Goal: Information Seeking & Learning: Learn about a topic

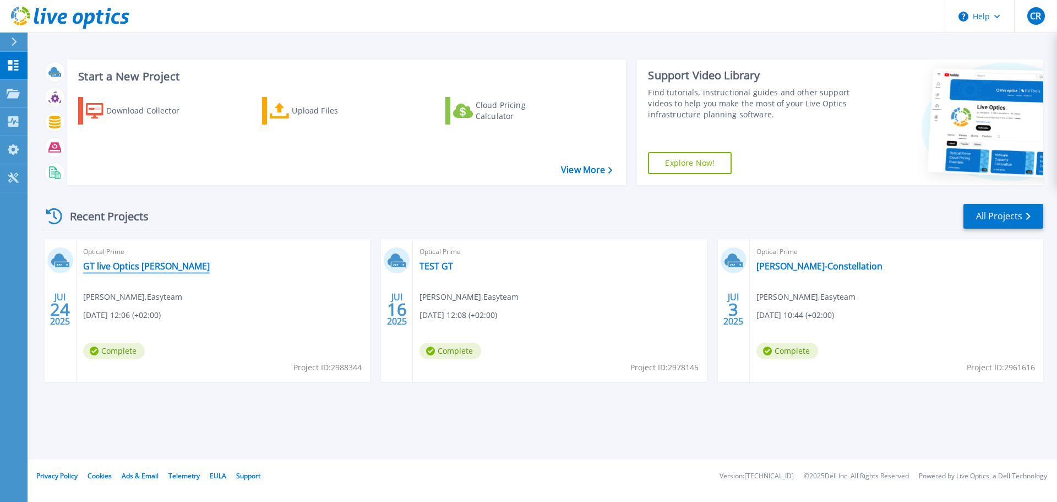
click at [133, 265] on link "GT live Optics [PERSON_NAME]" at bounding box center [146, 266] width 127 height 11
click at [833, 270] on link "Grant-Thornton-Constellation" at bounding box center [820, 266] width 126 height 11
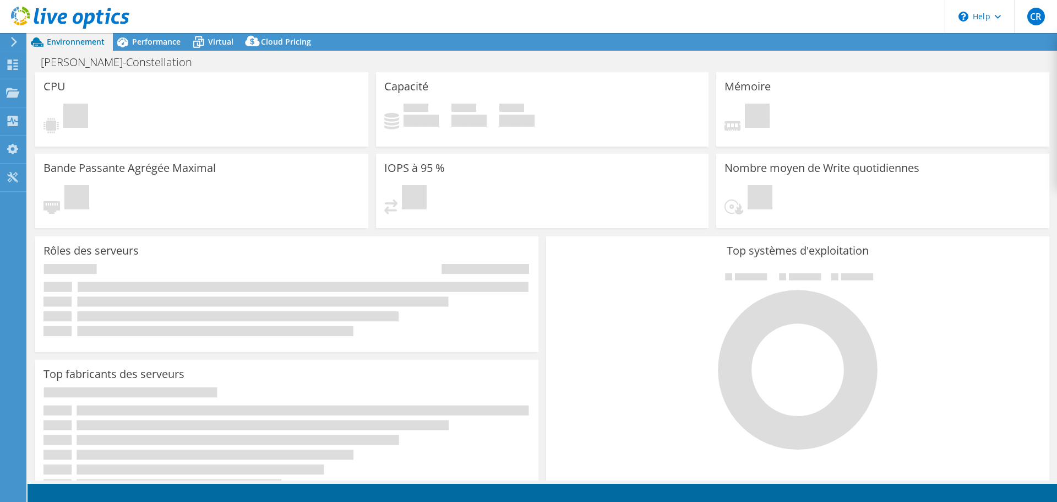
select select "USD"
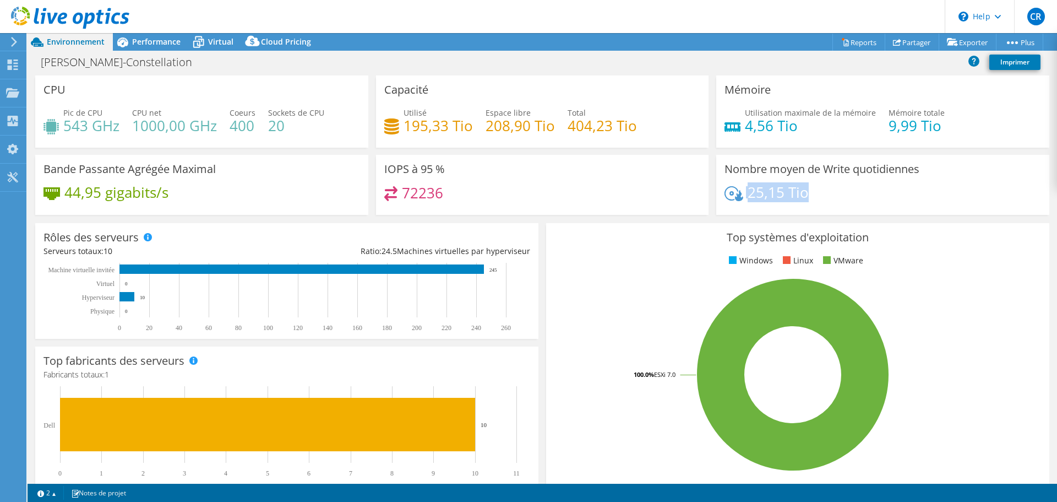
drag, startPoint x: 817, startPoint y: 192, endPoint x: 740, endPoint y: 193, distance: 77.7
click at [740, 193] on div "25,15 Tio" at bounding box center [883, 197] width 317 height 23
click at [167, 39] on span "Performance" at bounding box center [156, 41] width 48 height 10
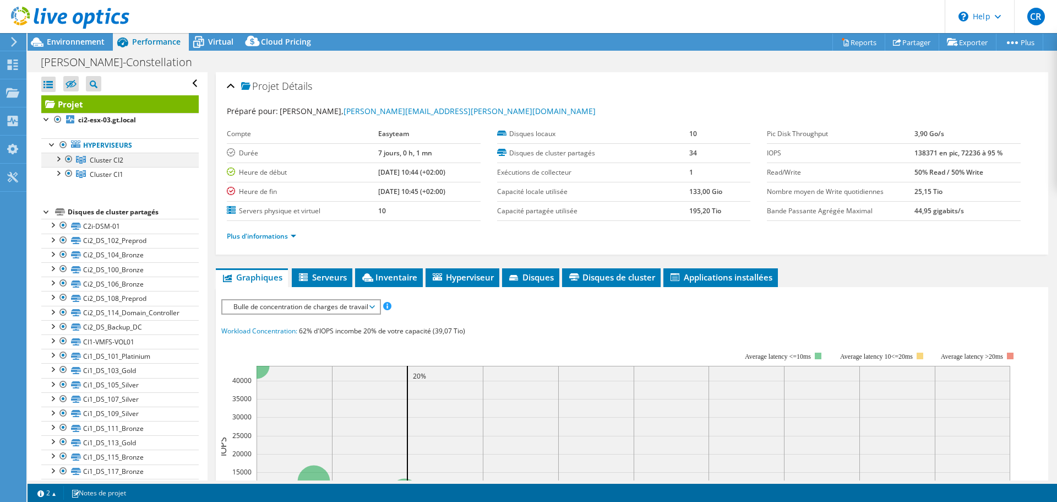
click at [68, 160] on div at bounding box center [68, 159] width 11 height 13
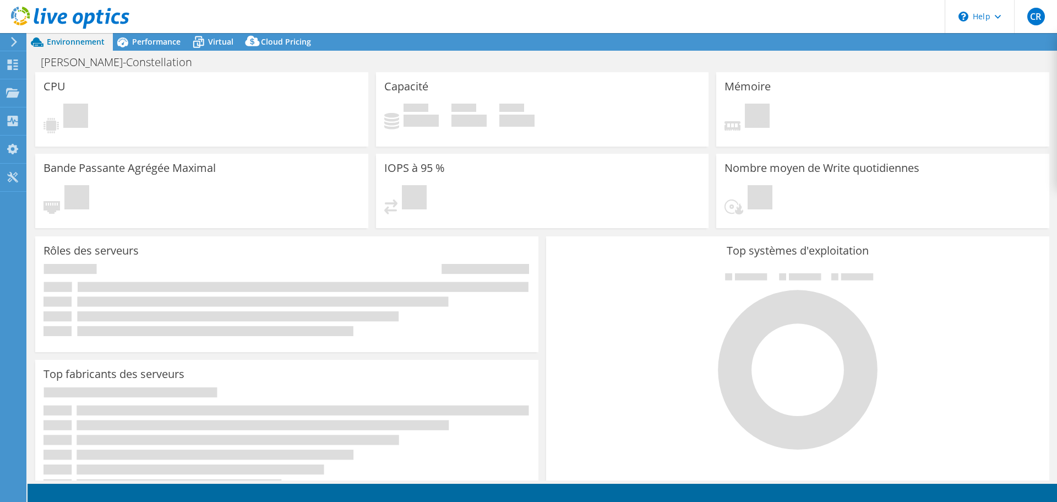
select select "USD"
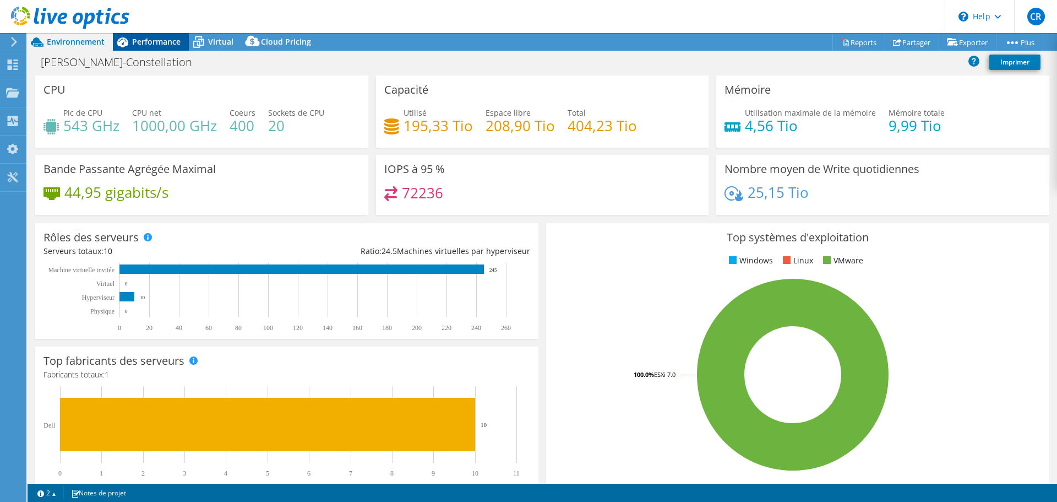
click at [133, 37] on span "Performance" at bounding box center [156, 41] width 48 height 10
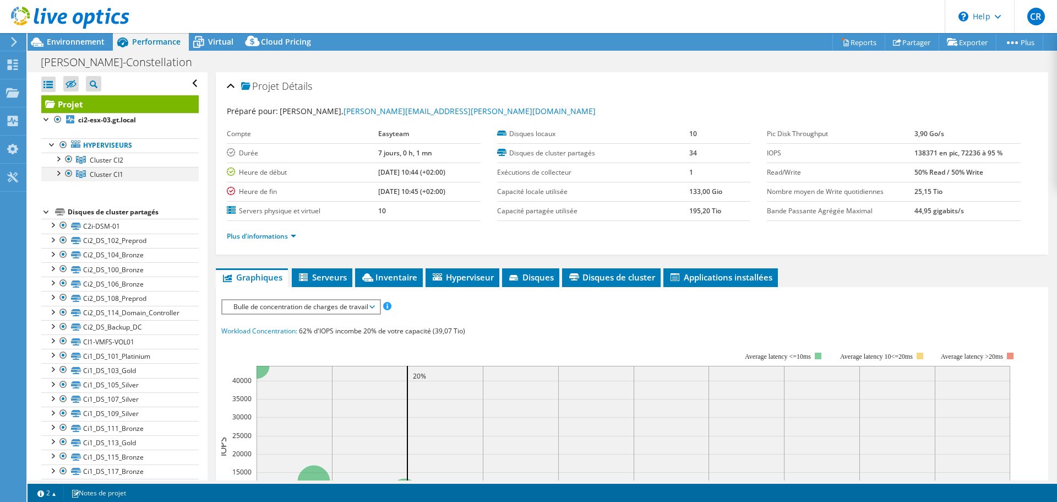
click at [70, 171] on div at bounding box center [68, 173] width 11 height 13
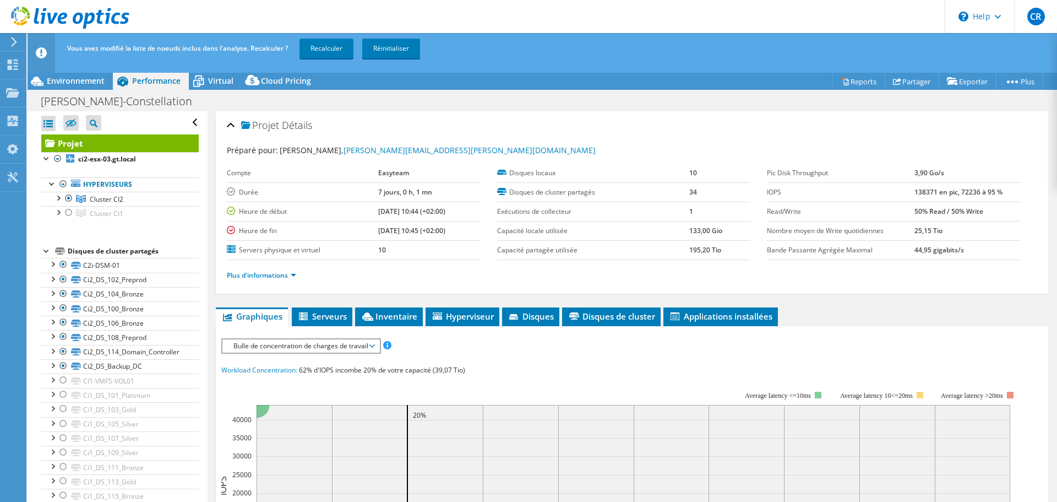
click at [925, 229] on b "25,15 Tio" at bounding box center [929, 230] width 28 height 9
click at [845, 232] on label "Nombre moyen de Write quotidiennes" at bounding box center [841, 230] width 148 height 11
click at [58, 194] on div at bounding box center [57, 197] width 11 height 11
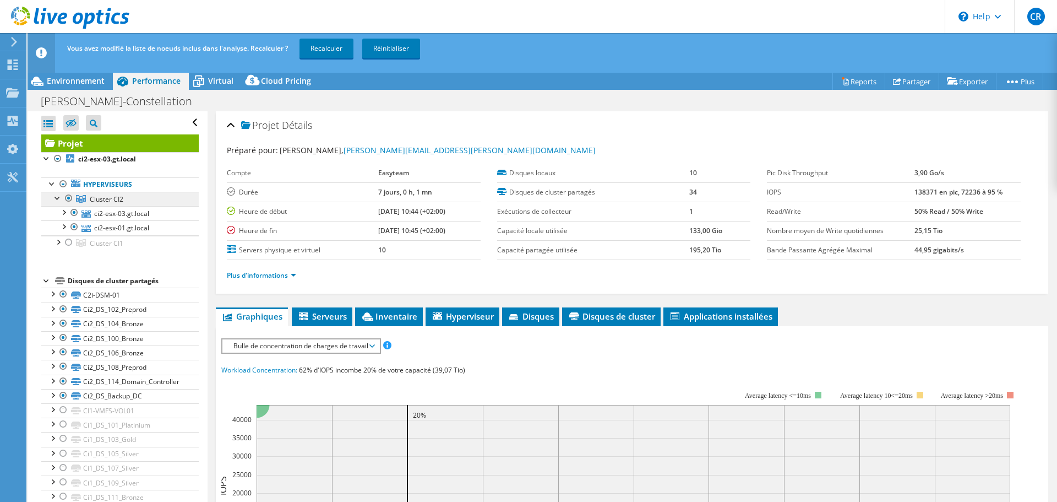
click at [88, 198] on link "Cluster CI2" at bounding box center [120, 199] width 158 height 14
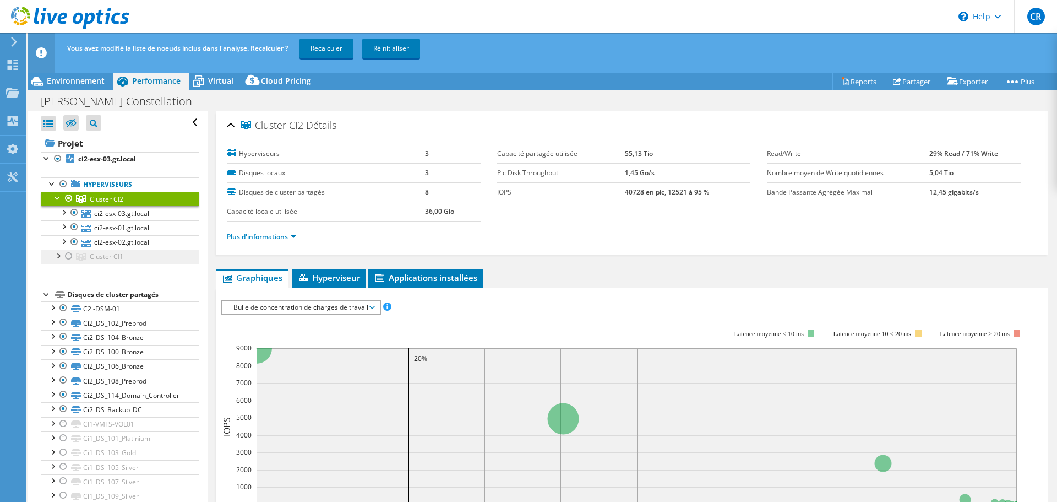
click at [89, 257] on link "Cluster CI1" at bounding box center [120, 256] width 158 height 14
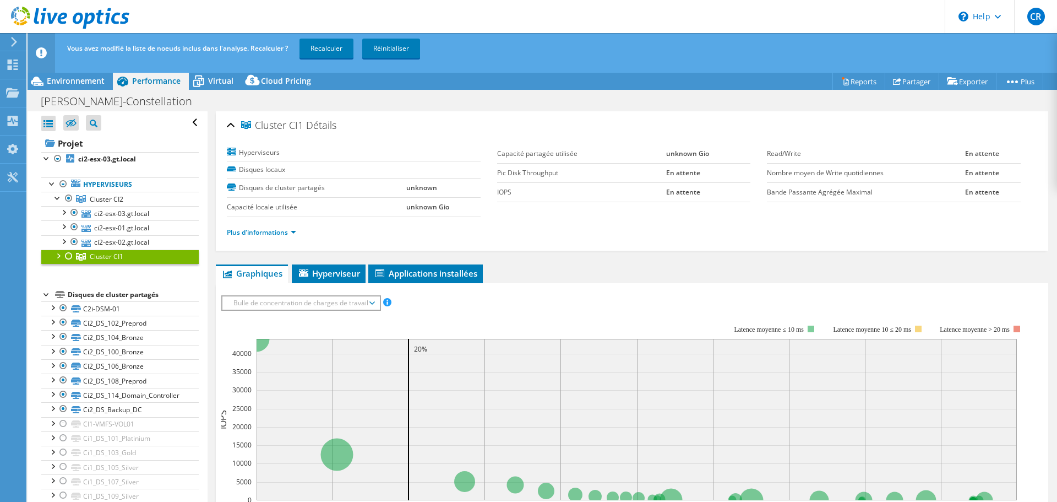
click at [68, 255] on div at bounding box center [68, 255] width 11 height 13
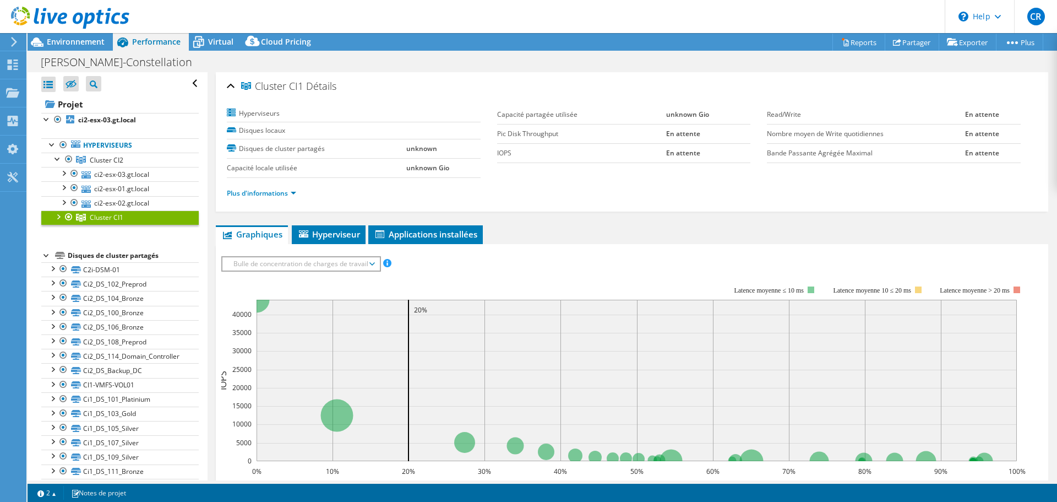
click at [59, 218] on div at bounding box center [57, 215] width 11 height 11
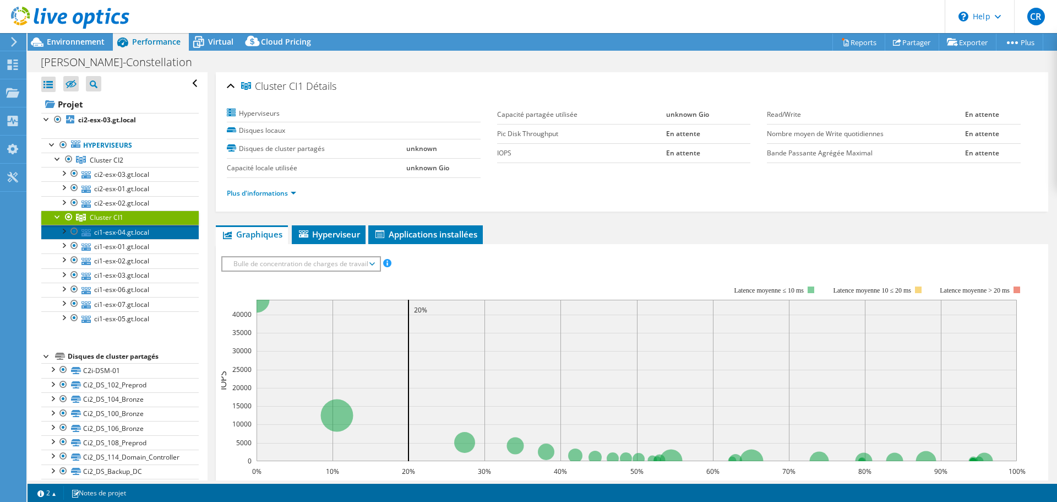
click at [109, 229] on link "ci1-esx-04.gt.local" at bounding box center [120, 232] width 158 height 14
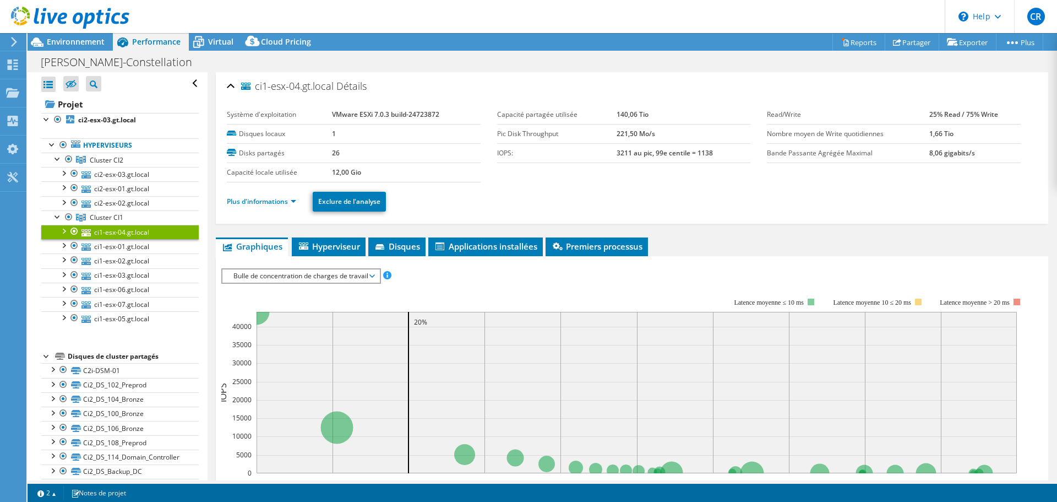
click at [44, 354] on div at bounding box center [46, 355] width 11 height 11
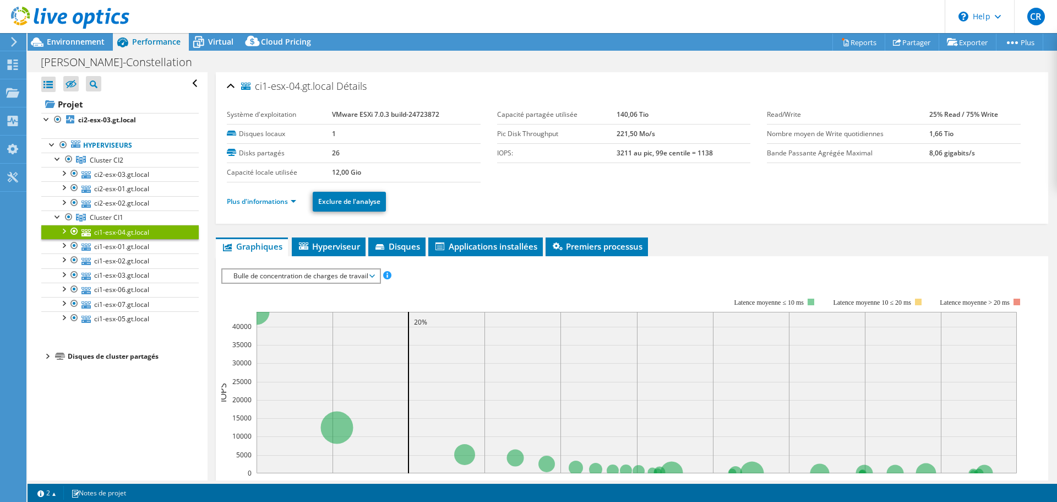
click at [50, 355] on div at bounding box center [46, 355] width 11 height 11
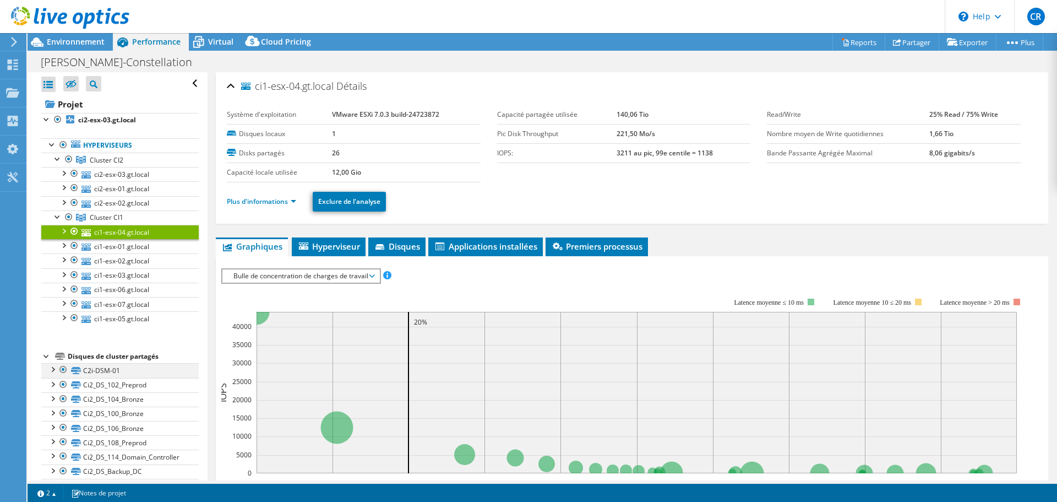
click at [61, 367] on div at bounding box center [63, 369] width 11 height 13
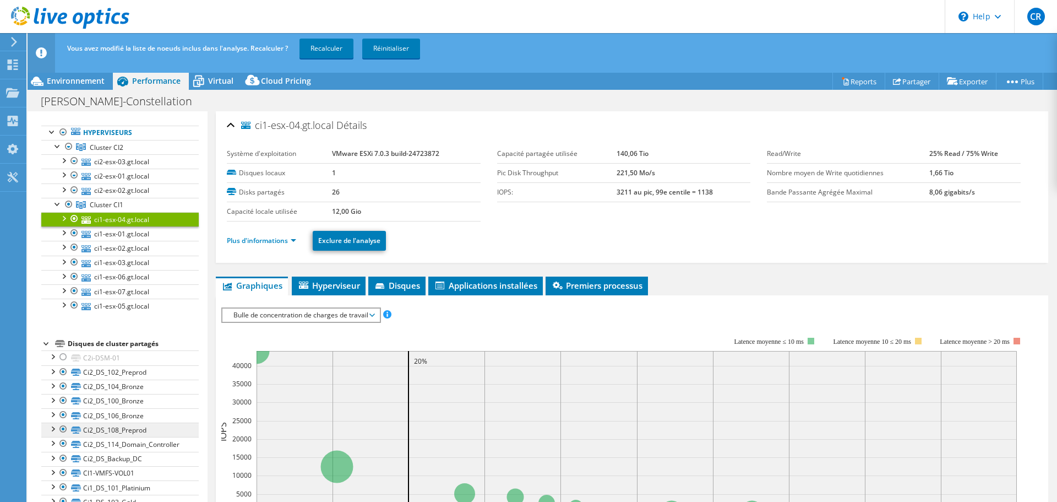
scroll to position [110, 0]
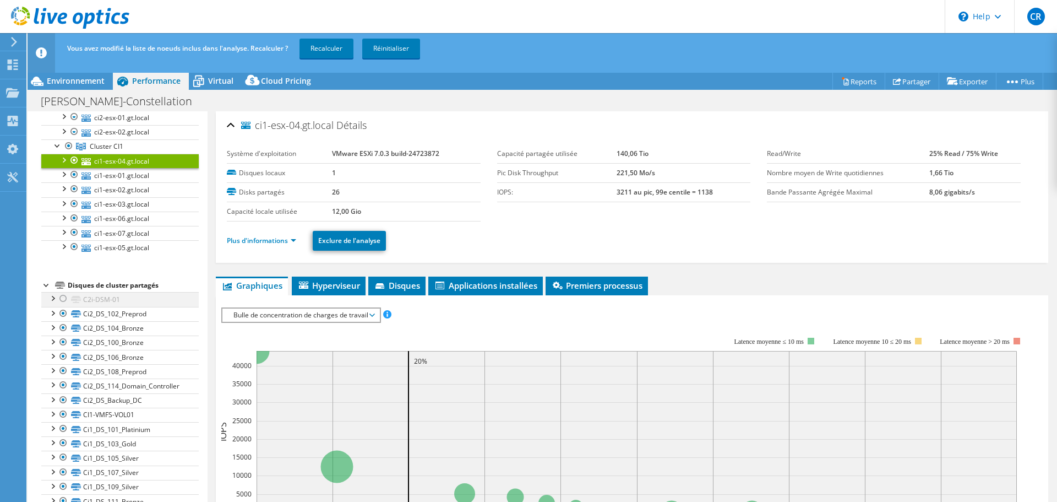
click at [67, 302] on div at bounding box center [63, 298] width 11 height 13
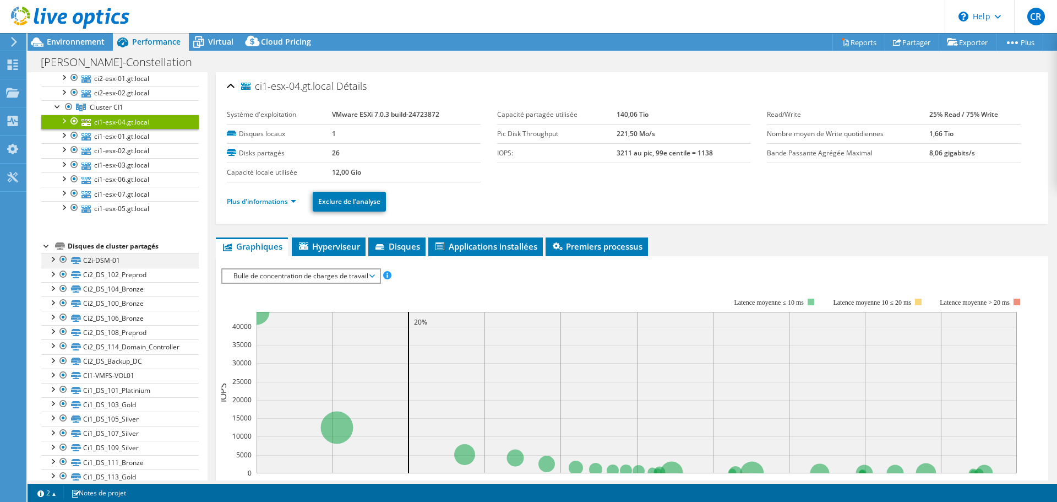
click at [54, 260] on div at bounding box center [52, 258] width 11 height 11
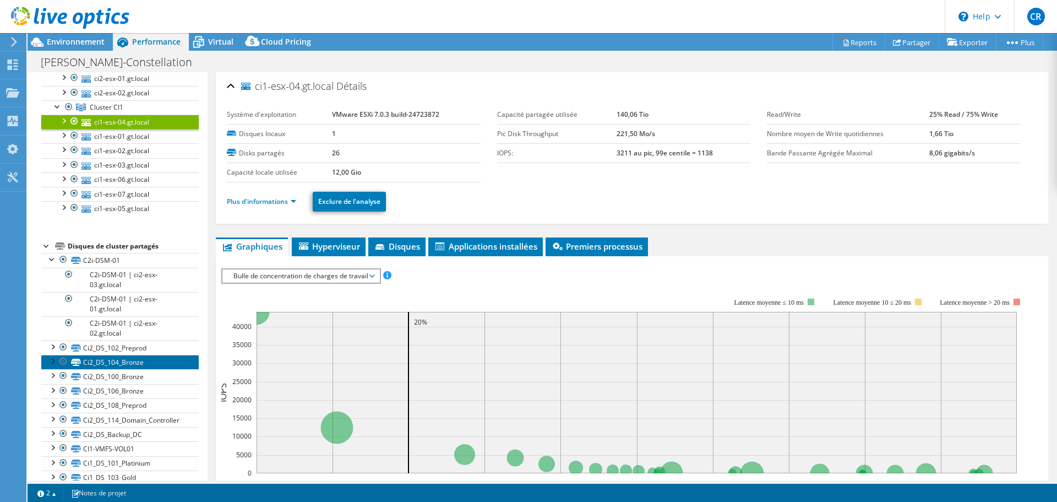
click at [104, 364] on link "Ci2_DS_104_Bronze" at bounding box center [120, 362] width 158 height 14
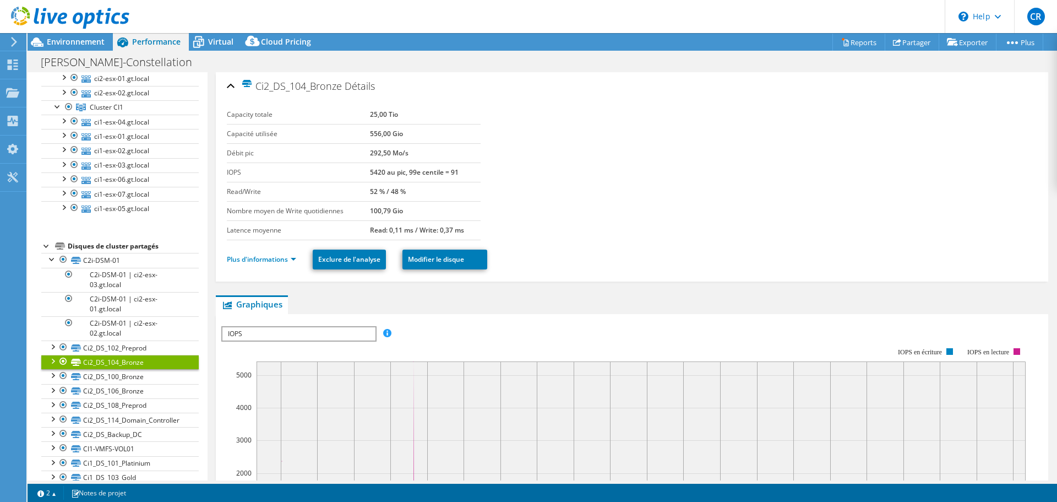
drag, startPoint x: 368, startPoint y: 211, endPoint x: 387, endPoint y: 211, distance: 18.7
click at [387, 211] on tr "Nombre moyen de Write quotidiennes 100,79 Gio" at bounding box center [354, 210] width 254 height 19
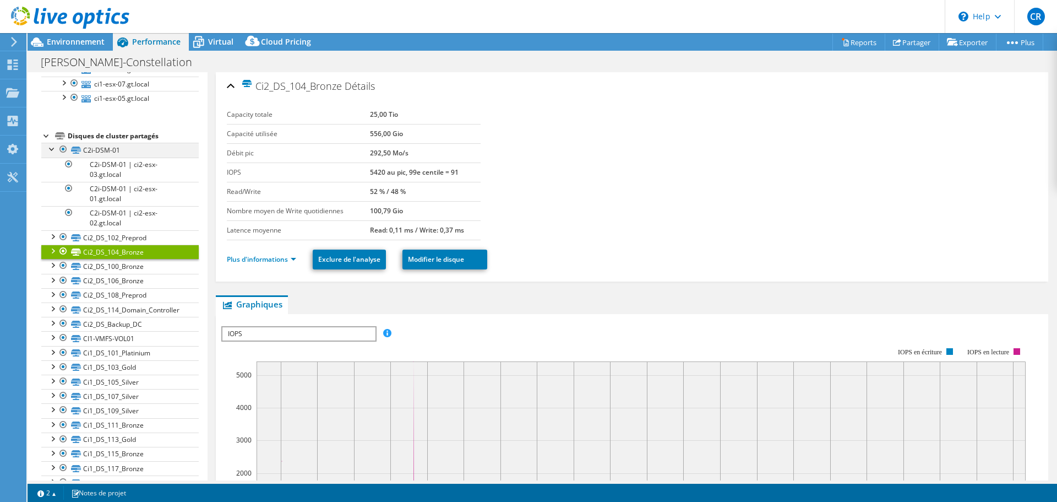
click at [52, 149] on div at bounding box center [52, 148] width 11 height 11
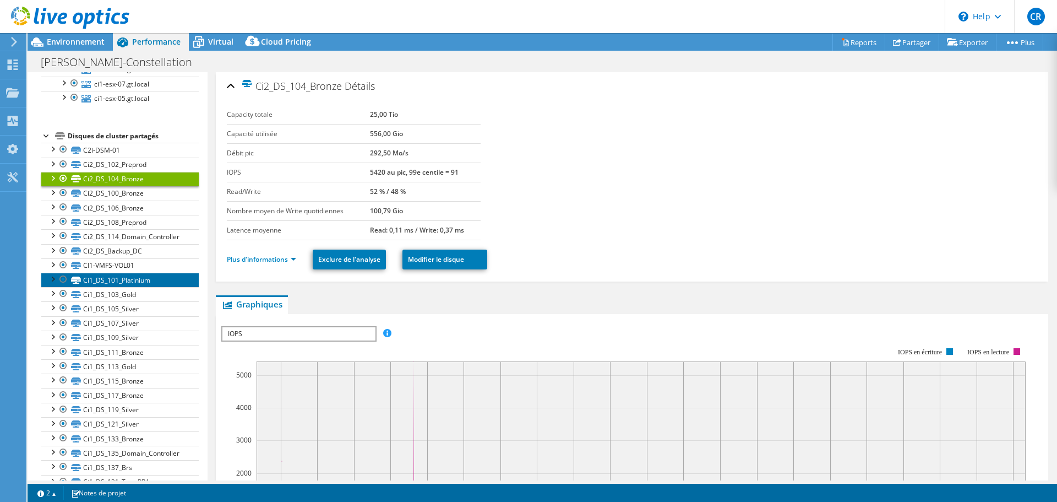
click at [132, 280] on link "Ci1_DS_101_Platinium" at bounding box center [120, 280] width 158 height 14
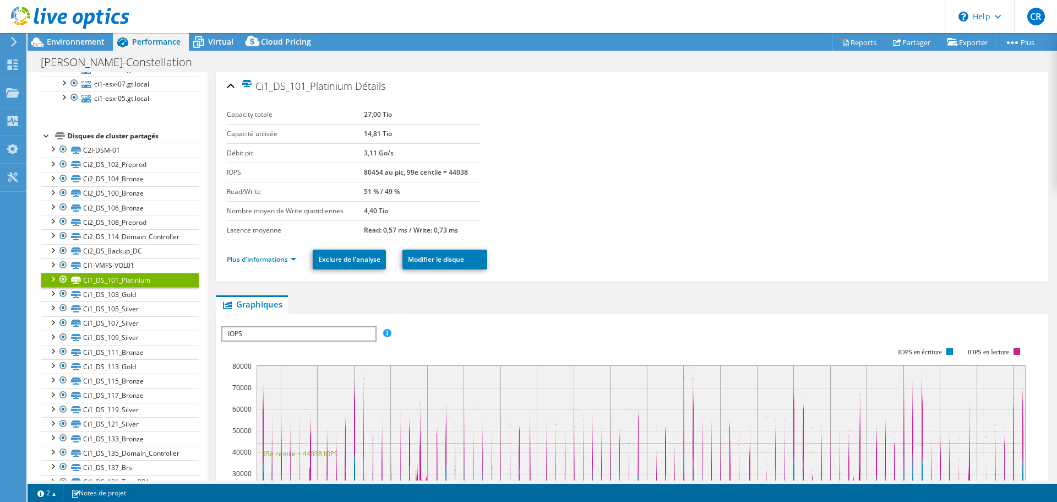
click at [849, 247] on ul "Plus d'informations Exclure de l'analyse Modifier [PERSON_NAME]" at bounding box center [632, 258] width 811 height 23
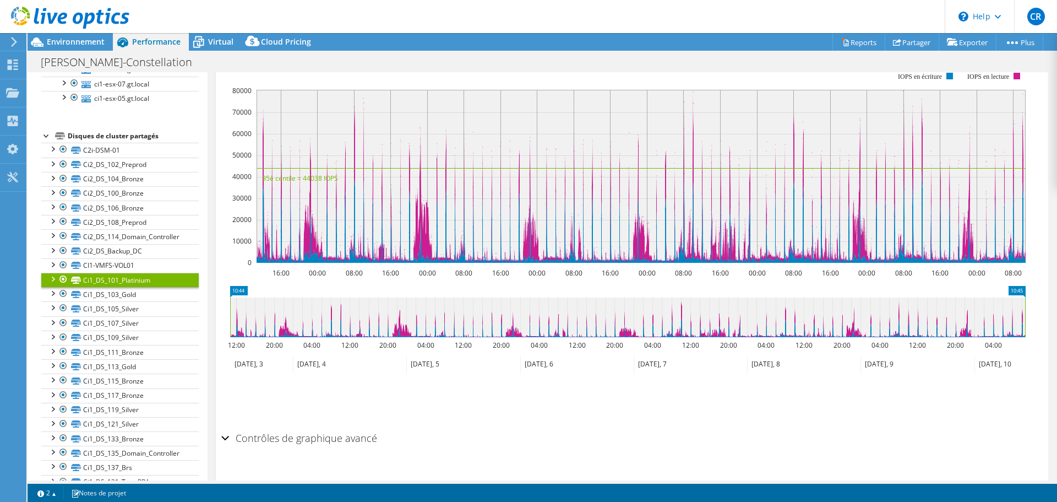
scroll to position [0, 0]
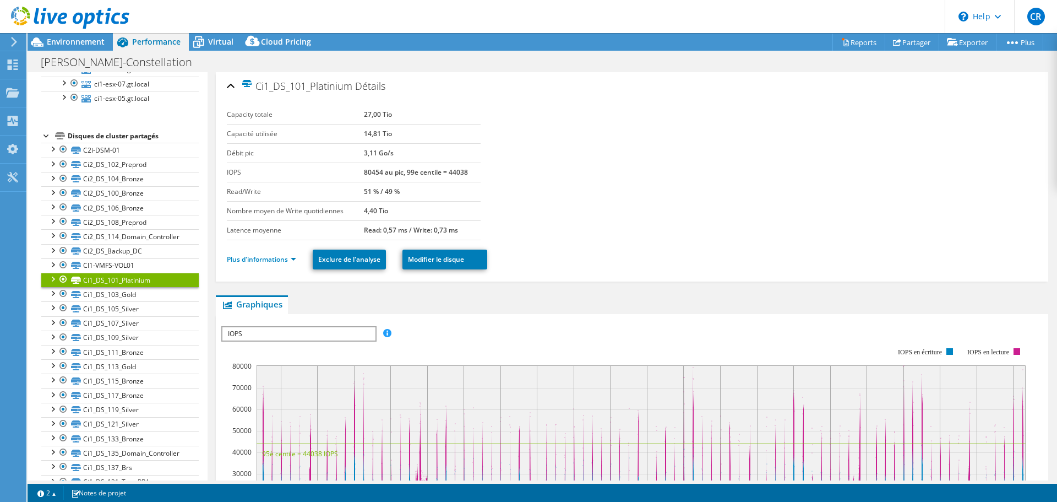
click at [682, 169] on section "Capacity totale 27,00 Tio Capacité utilisée 14,81 Tio Débit pic 3,11 Go/s IOPS …" at bounding box center [632, 172] width 811 height 135
click at [128, 308] on link "Ci1_DS_105_Silver" at bounding box center [120, 308] width 158 height 14
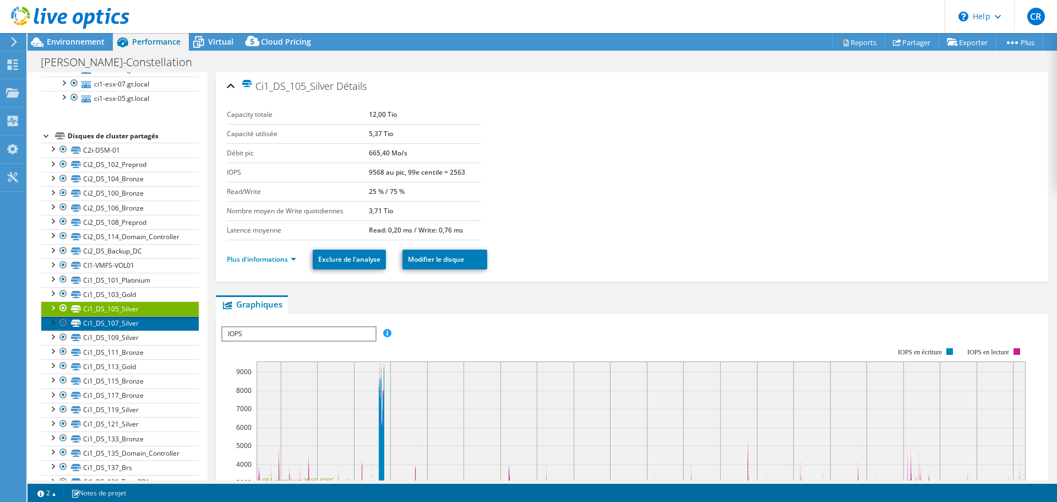
click at [121, 326] on link "Ci1_DS_107_Silver" at bounding box center [120, 323] width 158 height 14
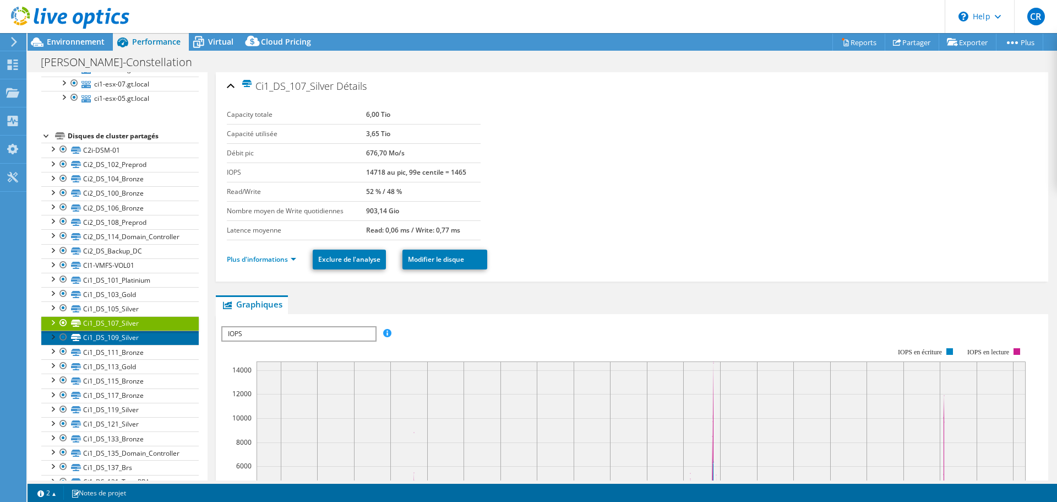
click at [121, 336] on link "Ci1_DS_109_Silver" at bounding box center [120, 337] width 158 height 14
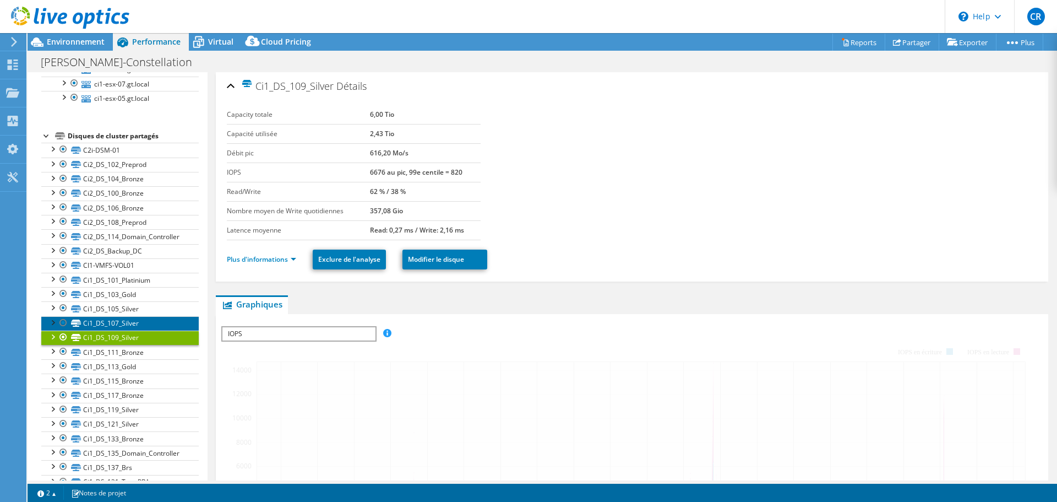
click at [126, 323] on link "Ci1_DS_107_Silver" at bounding box center [120, 323] width 158 height 14
click at [131, 314] on link "Ci1_DS_105_Silver" at bounding box center [120, 308] width 158 height 14
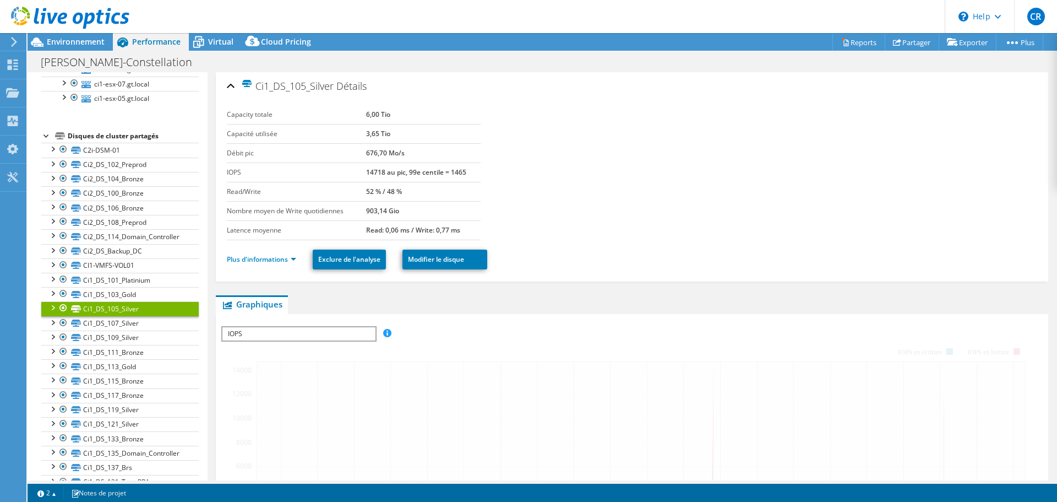
click at [133, 313] on link "Ci1_DS_105_Silver" at bounding box center [120, 308] width 158 height 14
click at [52, 307] on div at bounding box center [52, 306] width 11 height 11
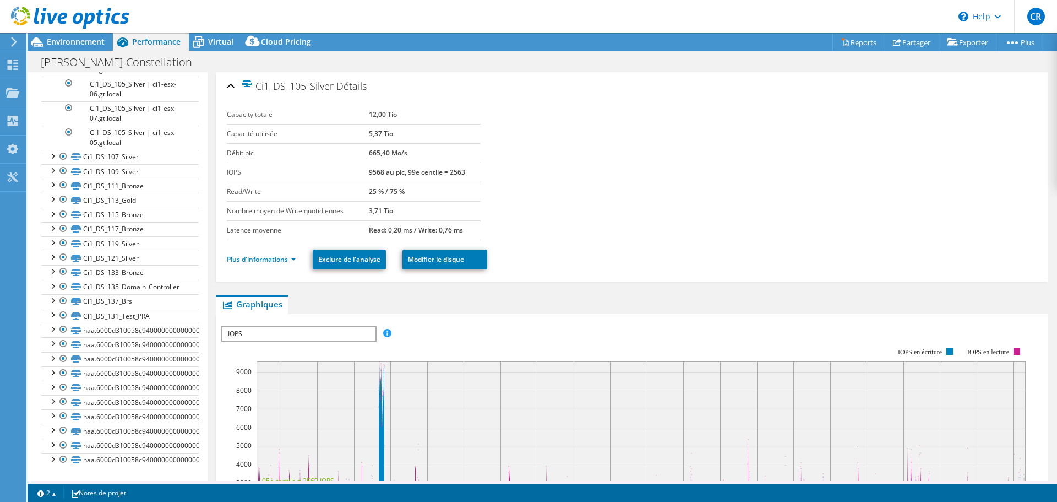
scroll to position [281, 0]
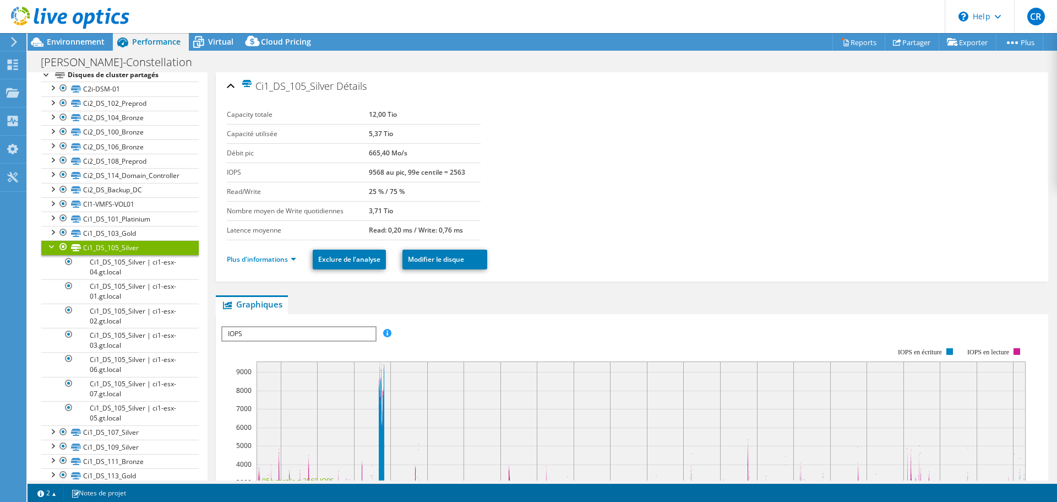
click at [50, 244] on div at bounding box center [52, 245] width 11 height 11
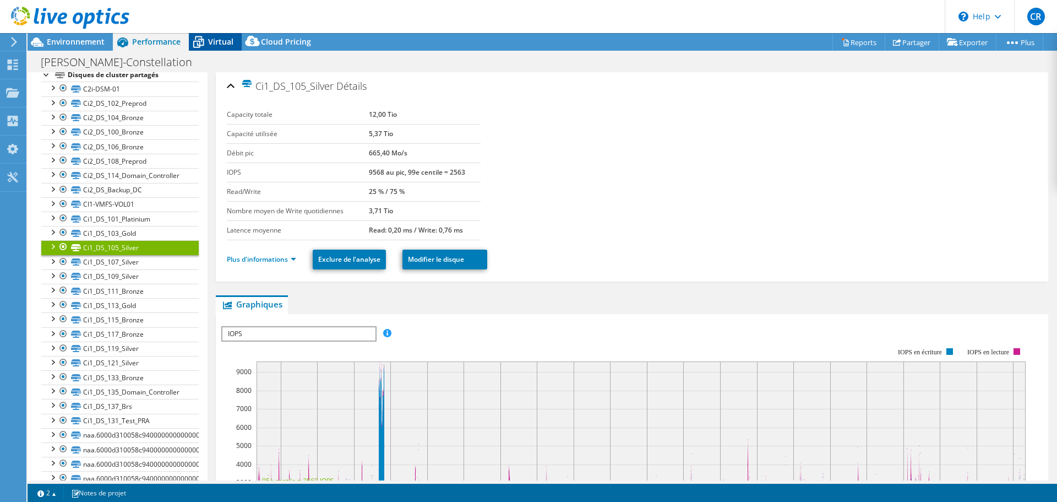
click at [232, 47] on div "Virtual" at bounding box center [215, 42] width 53 height 18
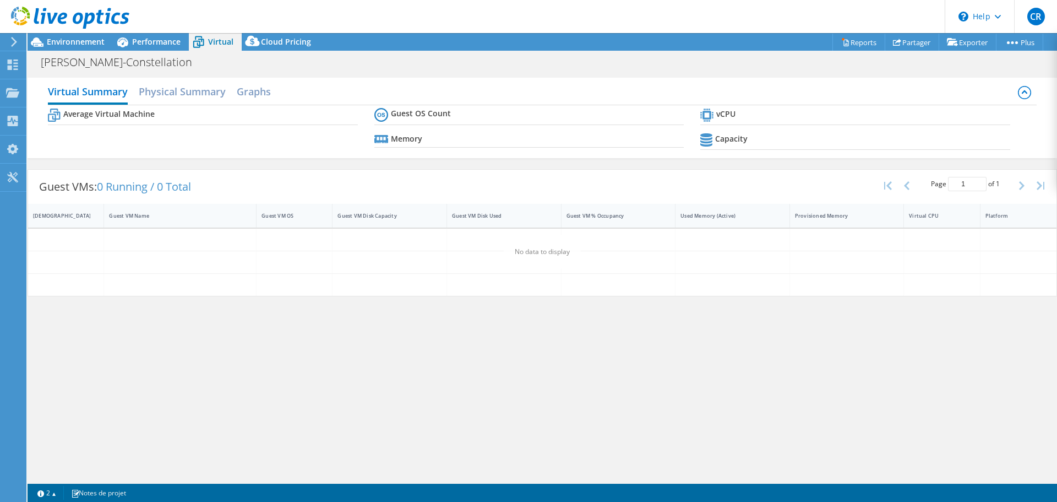
click at [229, 45] on span "Virtual" at bounding box center [220, 41] width 25 height 10
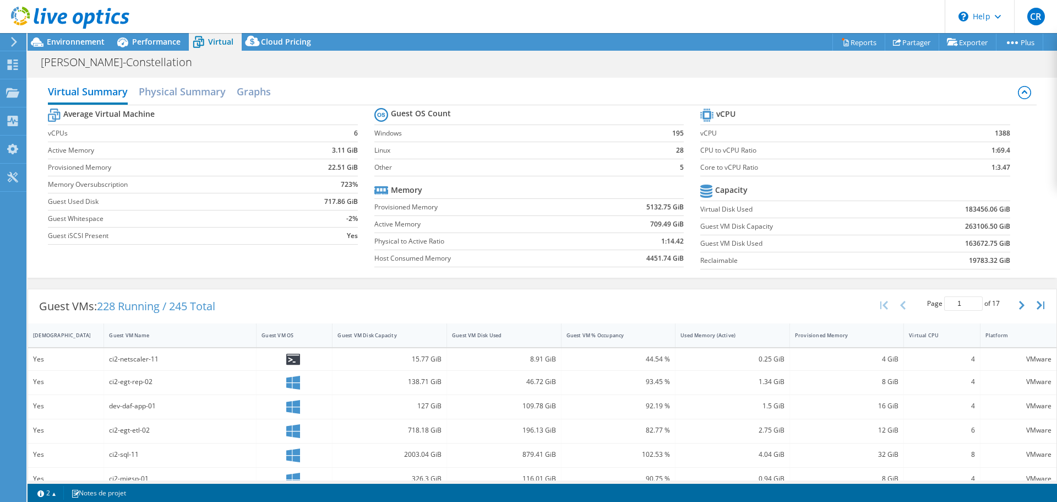
click at [138, 360] on div "ci2-netscaler-11" at bounding box center [180, 359] width 142 height 12
click at [129, 364] on div "ci2-netscaler-11" at bounding box center [180, 359] width 142 height 12
click at [144, 45] on span "Performance" at bounding box center [156, 41] width 48 height 10
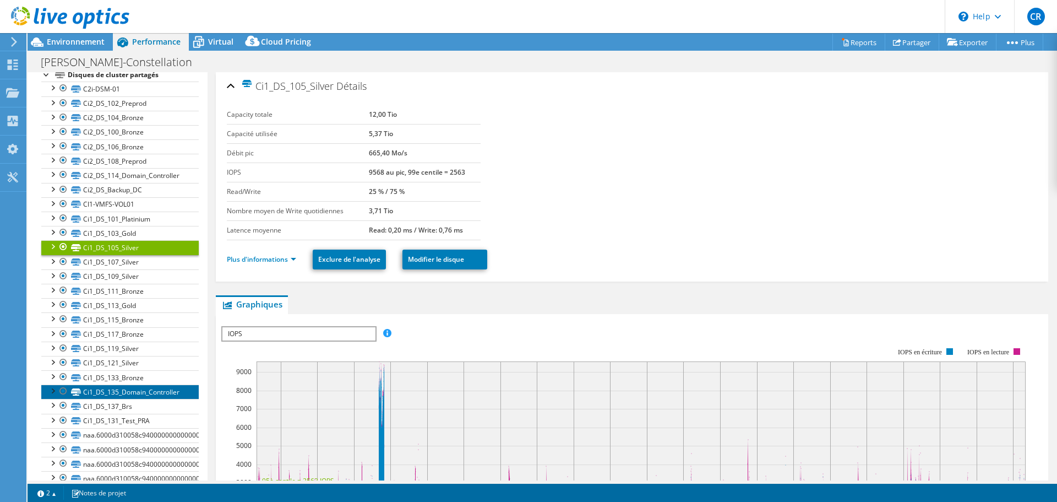
click at [128, 385] on link "Ci1_DS_135_Domain_Controller" at bounding box center [120, 391] width 158 height 14
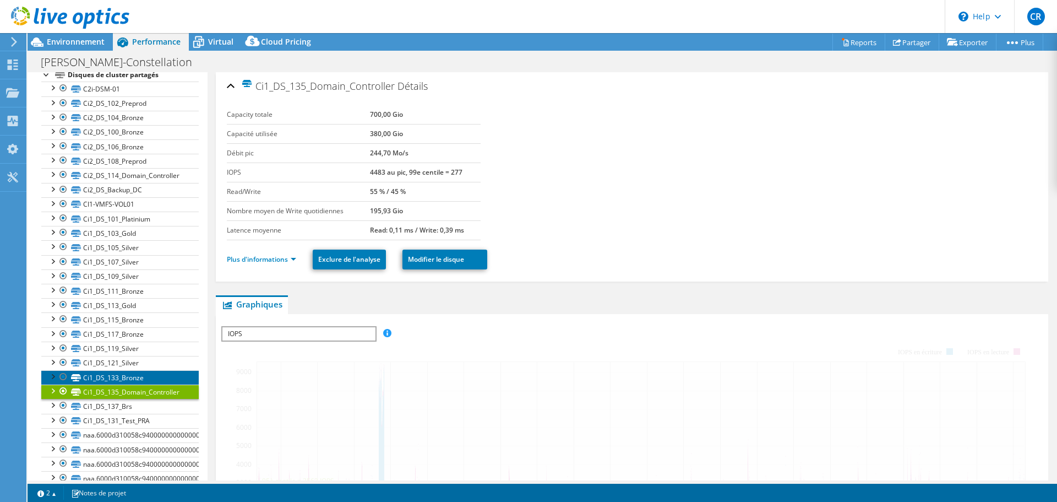
click at [127, 378] on link "Ci1_DS_133_Bronze" at bounding box center [120, 377] width 158 height 14
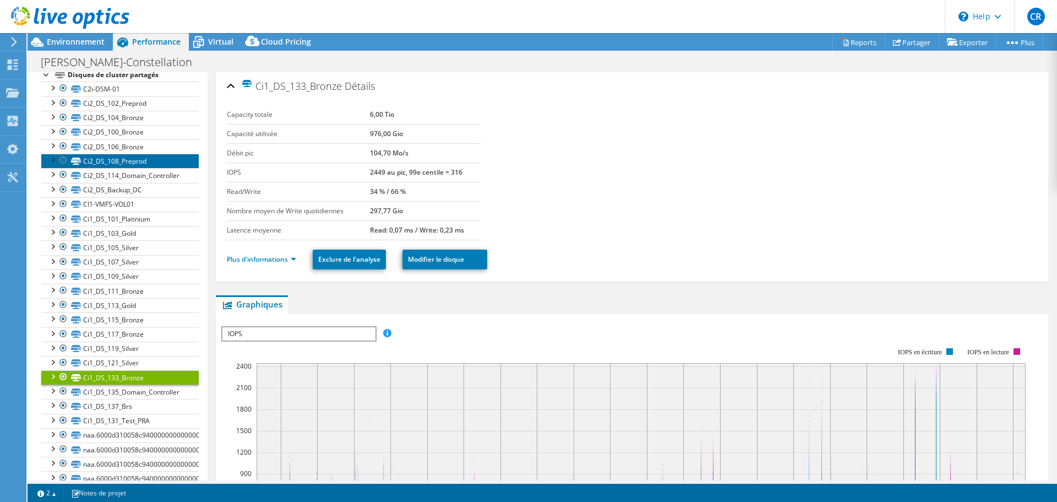
click at [99, 155] on link "Ci2_DS_108_Preprod" at bounding box center [120, 161] width 158 height 14
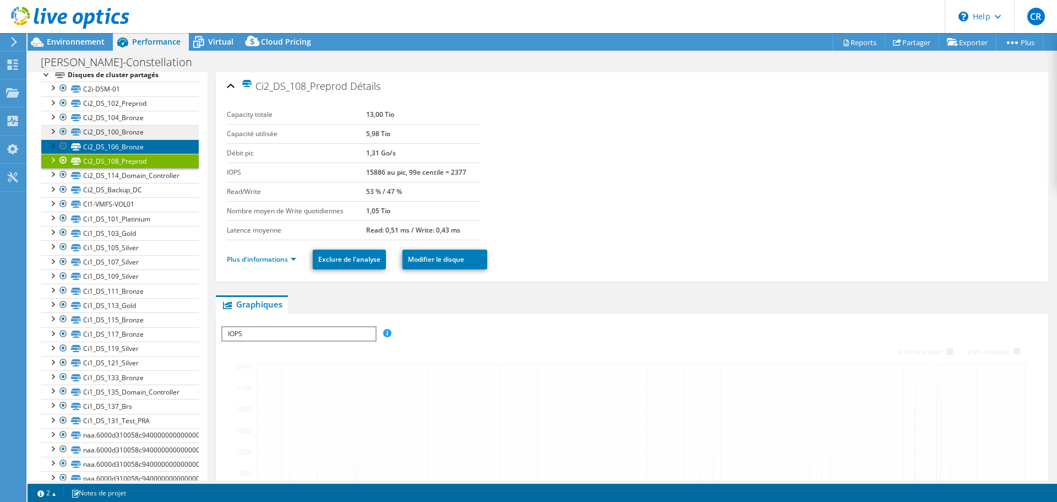
click at [109, 140] on link "Ci2_DS_106_Bronze" at bounding box center [120, 146] width 158 height 14
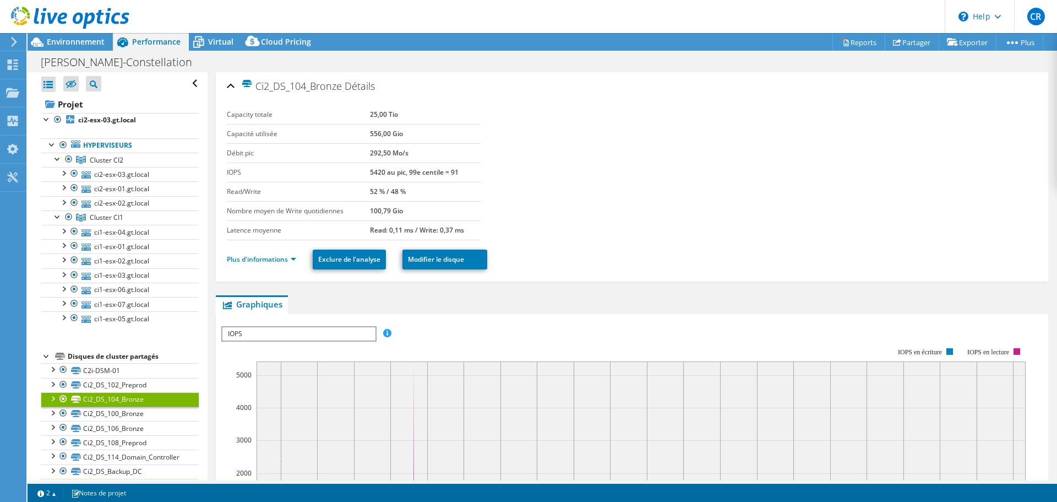
select select "USD"
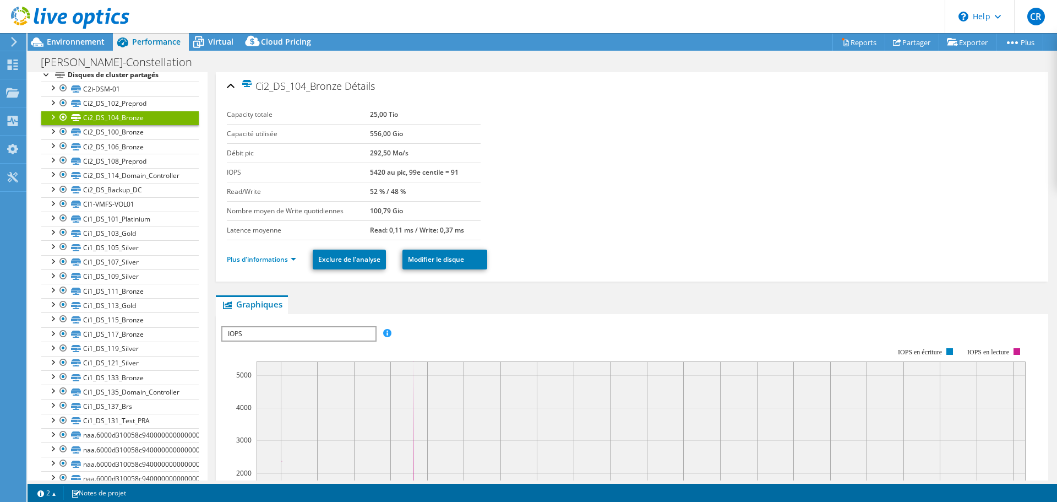
click at [558, 73] on div "Ci2_DS_104_Bronze Détails Capacity totale 25,00 Tio Capacité utilisée 556,00 Gi…" at bounding box center [632, 176] width 833 height 209
click at [227, 83] on div "Ci2_DS_104_Bronze Détails" at bounding box center [632, 87] width 811 height 24
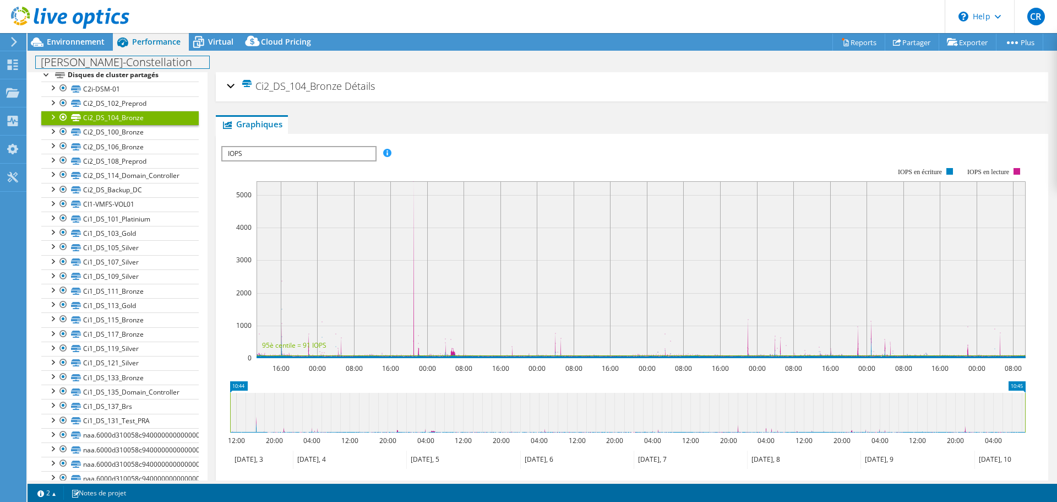
click at [47, 71] on div "Actions de projet Actions de projet Reports Partager Exporter vSAN ReadyNode Si…" at bounding box center [543, 267] width 1030 height 469
click at [47, 75] on div at bounding box center [46, 73] width 11 height 11
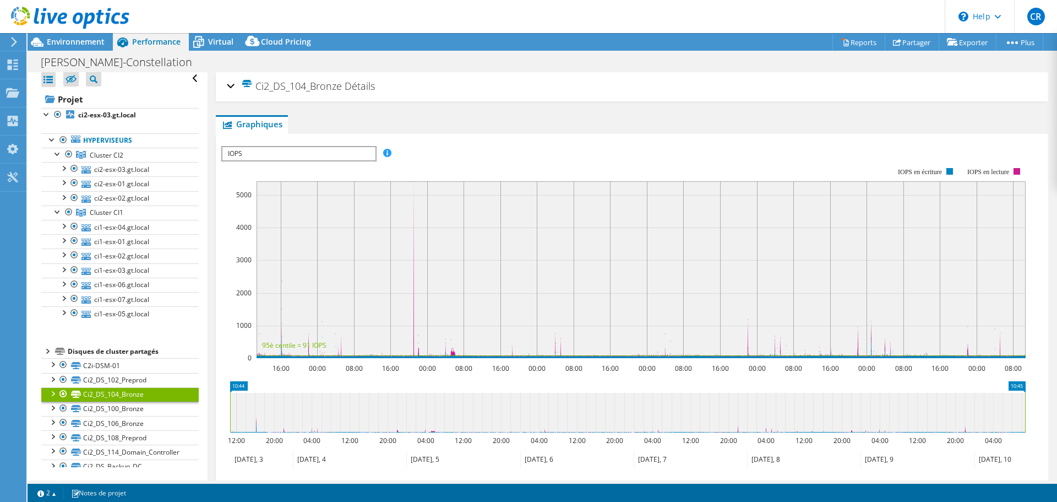
scroll to position [0, 0]
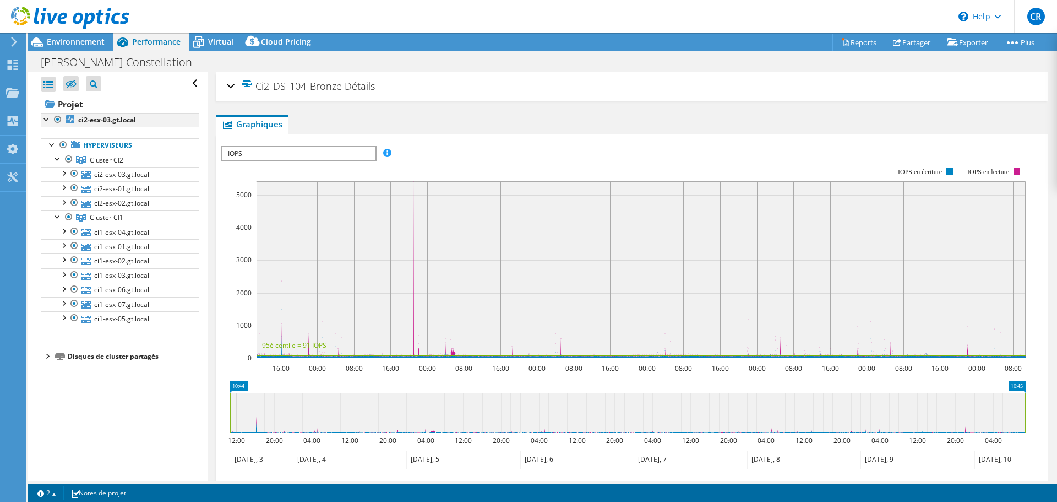
click at [47, 118] on div at bounding box center [46, 118] width 11 height 11
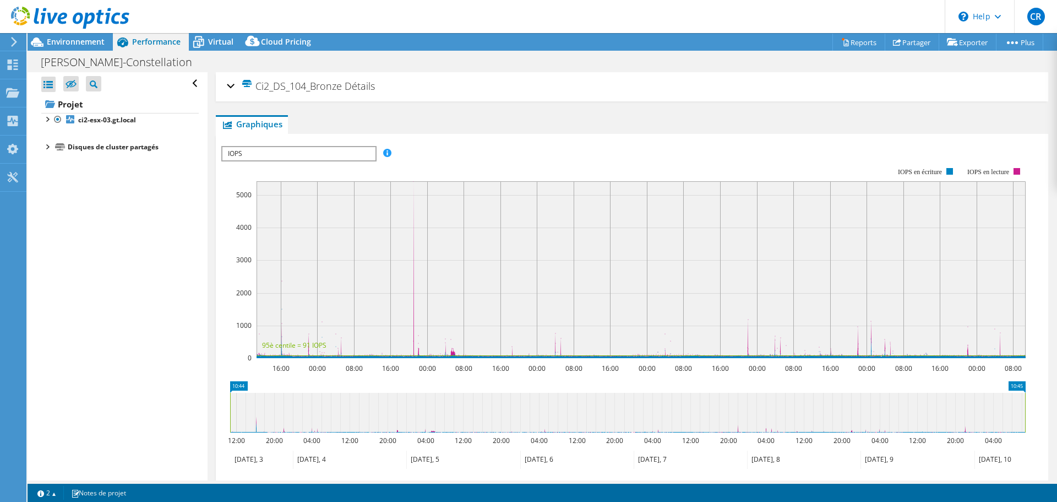
click at [135, 312] on div "Ouvrir tout Fermer tout Masquer les nœuds exclus Filtre de l'arborescence des p…" at bounding box center [118, 276] width 180 height 408
